Goal: Transaction & Acquisition: Purchase product/service

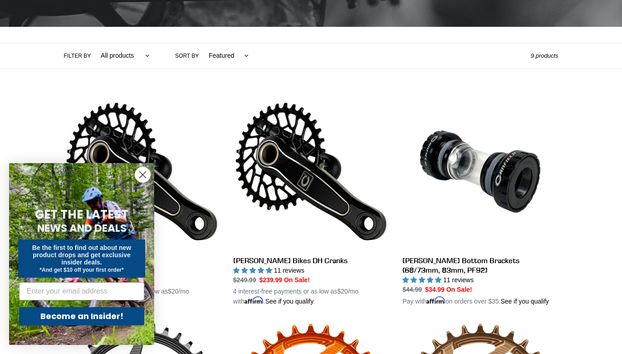
scroll to position [184, 0]
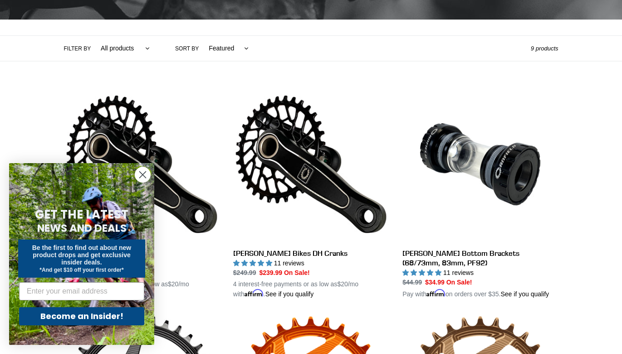
click at [142, 173] on circle "Close dialog" at bounding box center [142, 174] width 15 height 15
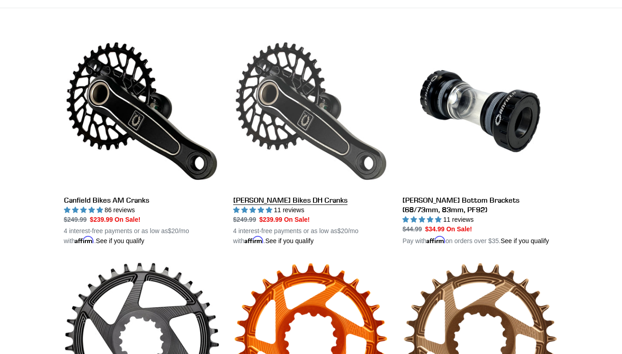
scroll to position [226, 0]
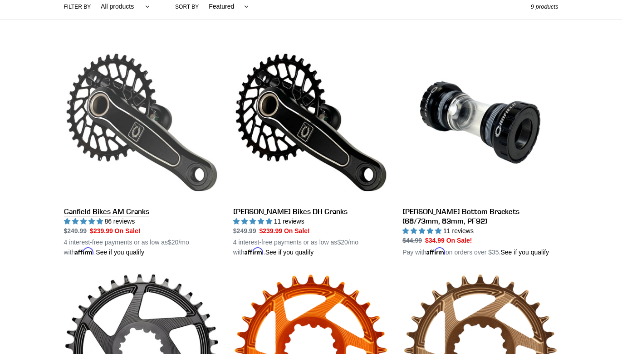
click at [147, 118] on link "Canfield Bikes AM Cranks" at bounding box center [142, 150] width 156 height 212
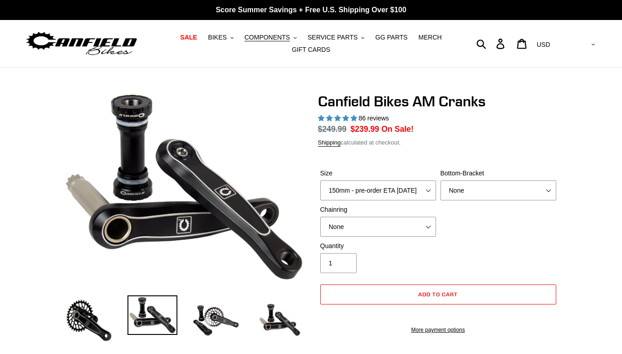
select select "highest-rating"
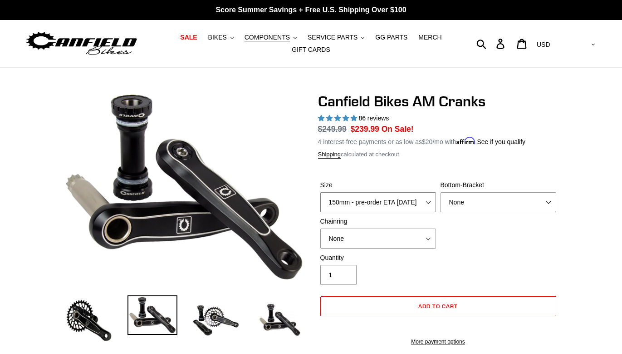
click at [381, 201] on select "150mm - pre-order ETA [DATE] 155mm - pre-order ETA [DATE] 160mm - pre-order ETA…" at bounding box center [378, 202] width 116 height 20
select select "155mm - pre-order ETA [DATE]"
click at [320, 192] on select "150mm - pre-order ETA [DATE] 155mm - pre-order ETA [DATE] 160mm - pre-order ETA…" at bounding box center [378, 202] width 116 height 20
click at [477, 199] on select "None BSA Threaded 68/73mm Press Fit PF92" at bounding box center [499, 202] width 116 height 20
click at [441, 192] on select "None BSA Threaded 68/73mm Press Fit PF92" at bounding box center [499, 202] width 116 height 20
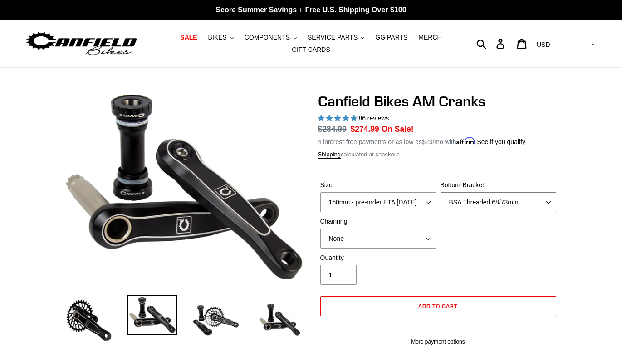
click at [497, 202] on select "None BSA Threaded 68/73mm Press Fit PF92" at bounding box center [499, 202] width 116 height 20
select select "Press Fit PF92"
click at [441, 192] on select "None BSA Threaded 68/73mm Press Fit PF92" at bounding box center [499, 202] width 116 height 20
click at [492, 236] on div "Size 150mm - pre-order ETA [DATE] 155mm - pre-order ETA [DATE] 160mm - pre-orde…" at bounding box center [438, 216] width 241 height 73
click at [388, 235] on select "None 30t Round (Boost 148) 30t Oval (Boost 148) 32t Round (Boost 148) 32t Oval …" at bounding box center [378, 238] width 116 height 20
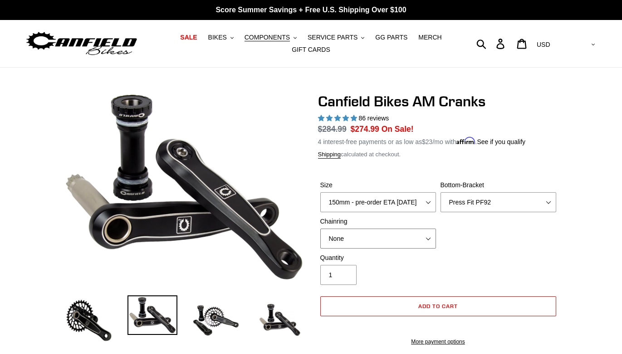
select select "30t Oval (Boost 148)"
click at [320, 228] on select "None 30t Round (Boost 148) 30t Oval (Boost 148) 32t Round (Boost 148) 32t Oval …" at bounding box center [378, 238] width 116 height 20
click at [468, 249] on div "Size 150mm - pre-order ETA [DATE] 155mm - pre-order ETA [DATE] 160mm - pre-orde…" at bounding box center [438, 216] width 241 height 73
